Goal: Task Accomplishment & Management: Manage account settings

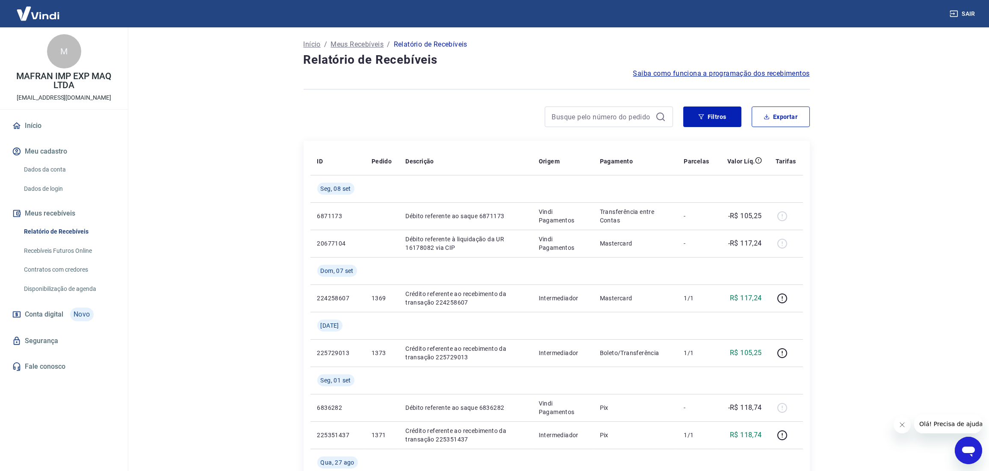
scroll to position [53, 0]
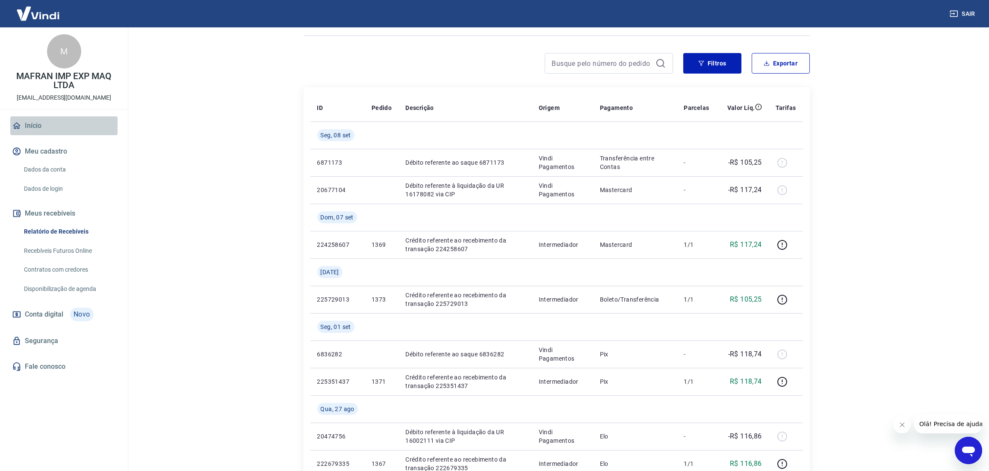
click at [26, 125] on link "Início" at bounding box center [63, 125] width 107 height 19
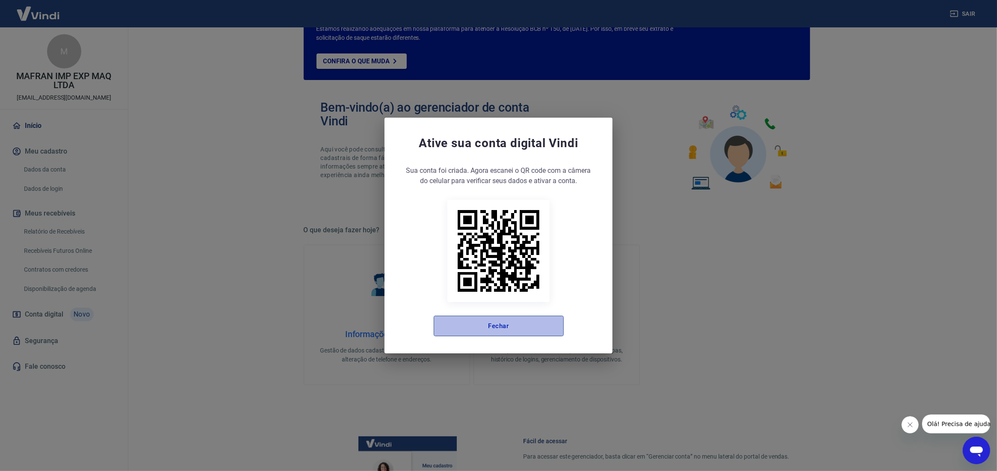
click at [464, 328] on button "Fechar" at bounding box center [499, 326] width 130 height 21
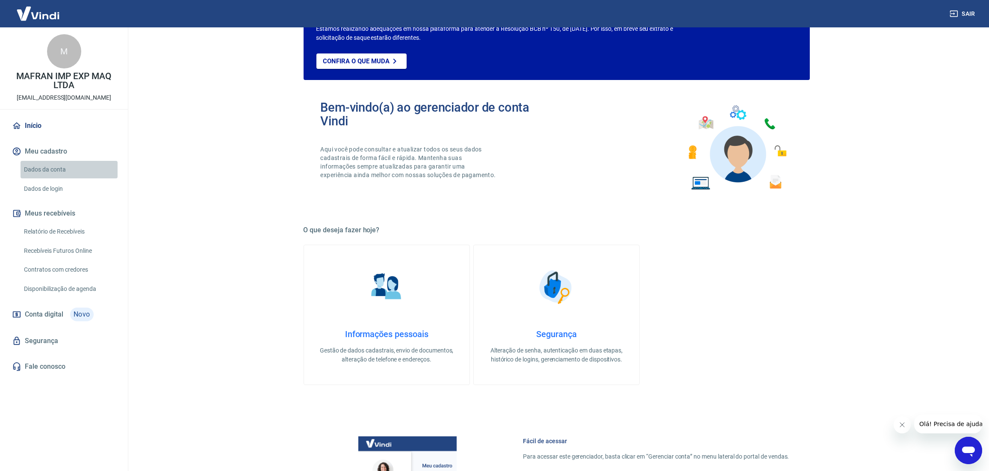
click at [40, 164] on link "Dados da conta" at bounding box center [69, 170] width 97 height 18
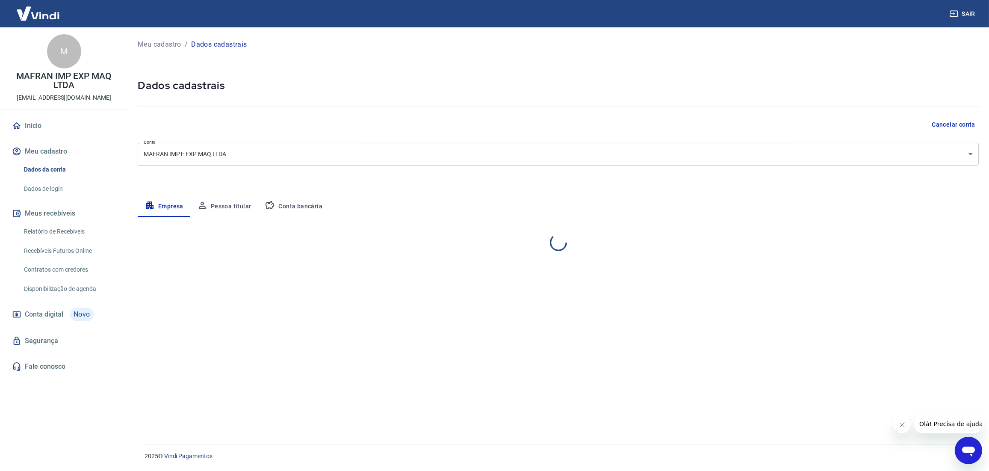
select select "PR"
select select "business"
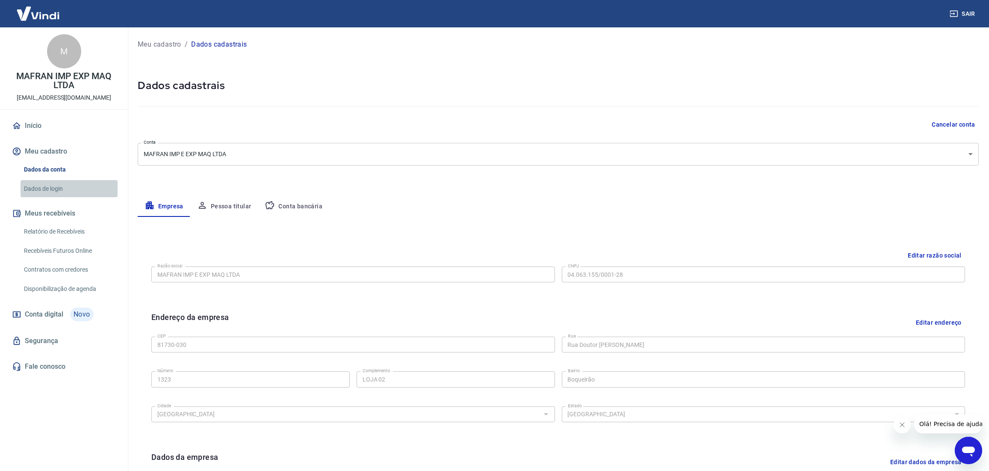
click at [45, 192] on link "Dados de login" at bounding box center [69, 189] width 97 height 18
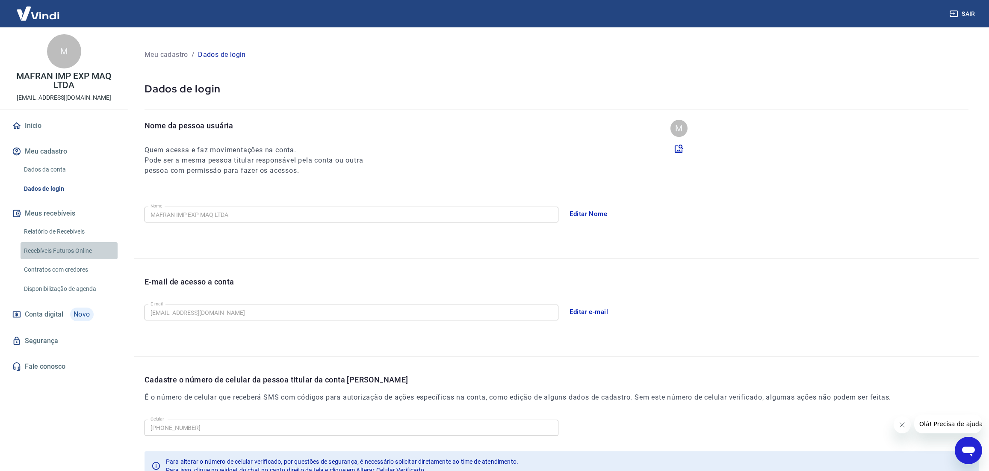
click at [83, 256] on link "Recebíveis Futuros Online" at bounding box center [69, 251] width 97 height 18
